Goal: Task Accomplishment & Management: Use online tool/utility

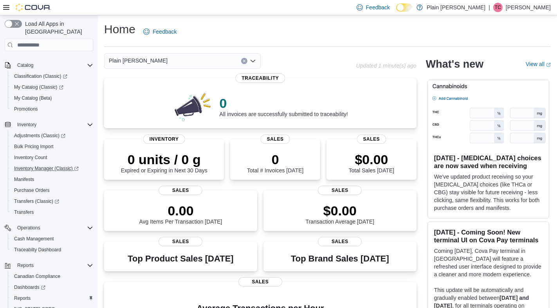
scroll to position [112, 0]
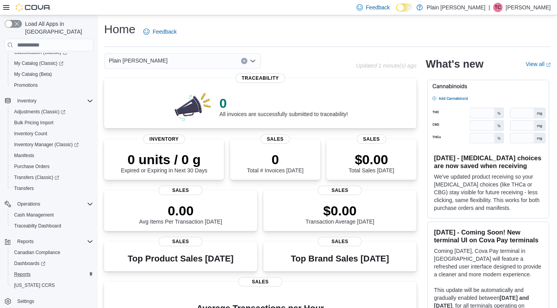
click at [33, 269] on button "Reports" at bounding box center [52, 274] width 88 height 11
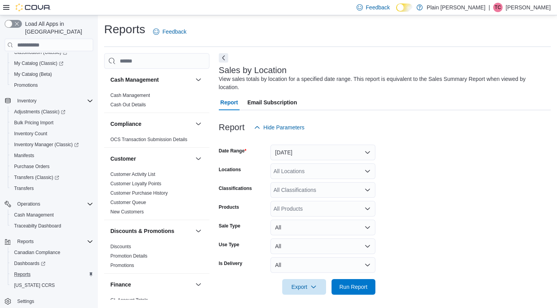
scroll to position [2, 0]
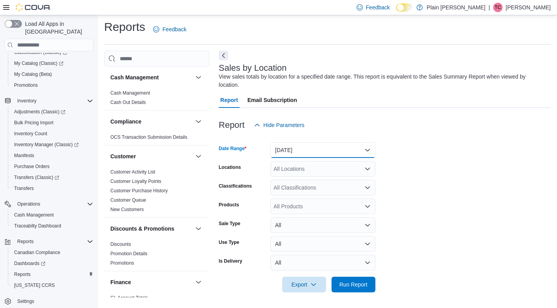
click at [297, 150] on button "Yesterday" at bounding box center [322, 150] width 105 height 16
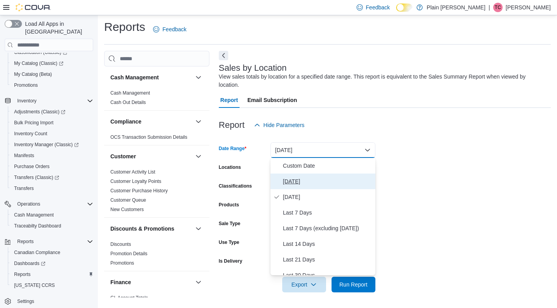
click at [303, 178] on span "Today" at bounding box center [327, 181] width 89 height 9
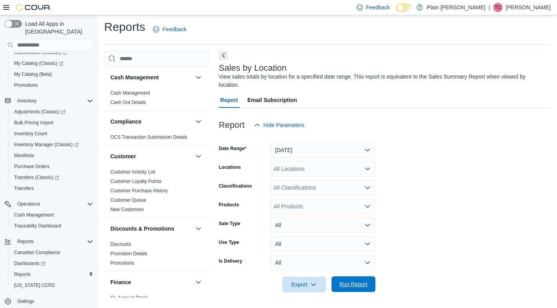
click at [358, 285] on span "Run Report" at bounding box center [353, 285] width 28 height 8
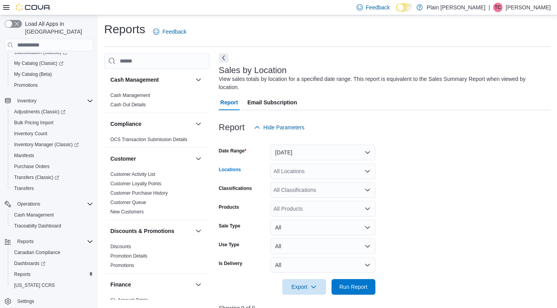
click at [349, 164] on div "All Locations" at bounding box center [322, 172] width 105 height 16
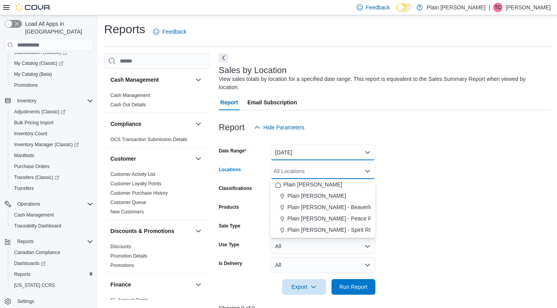
click at [350, 152] on button "Today" at bounding box center [322, 153] width 105 height 16
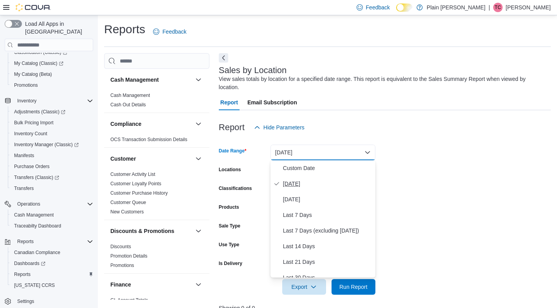
click at [334, 191] on button "Today" at bounding box center [322, 184] width 105 height 16
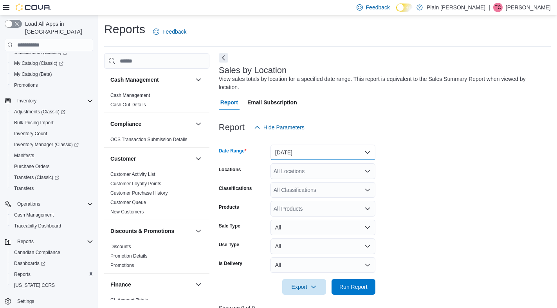
click at [343, 155] on button "Today" at bounding box center [322, 153] width 105 height 16
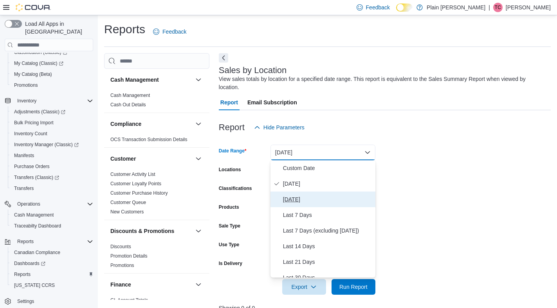
click at [339, 199] on span "Yesterday" at bounding box center [327, 199] width 89 height 9
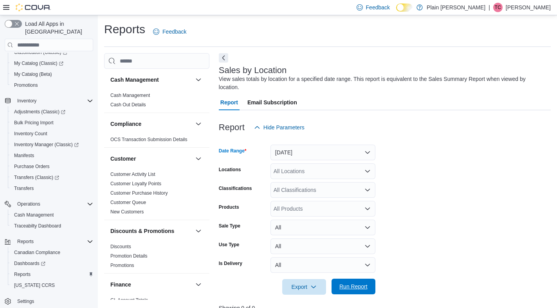
click at [365, 285] on span "Run Report" at bounding box center [353, 287] width 28 height 8
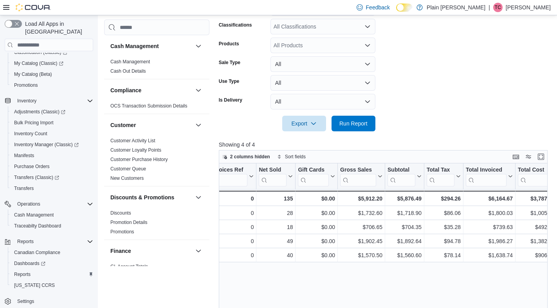
scroll to position [0, 145]
